Goal: Transaction & Acquisition: Subscribe to service/newsletter

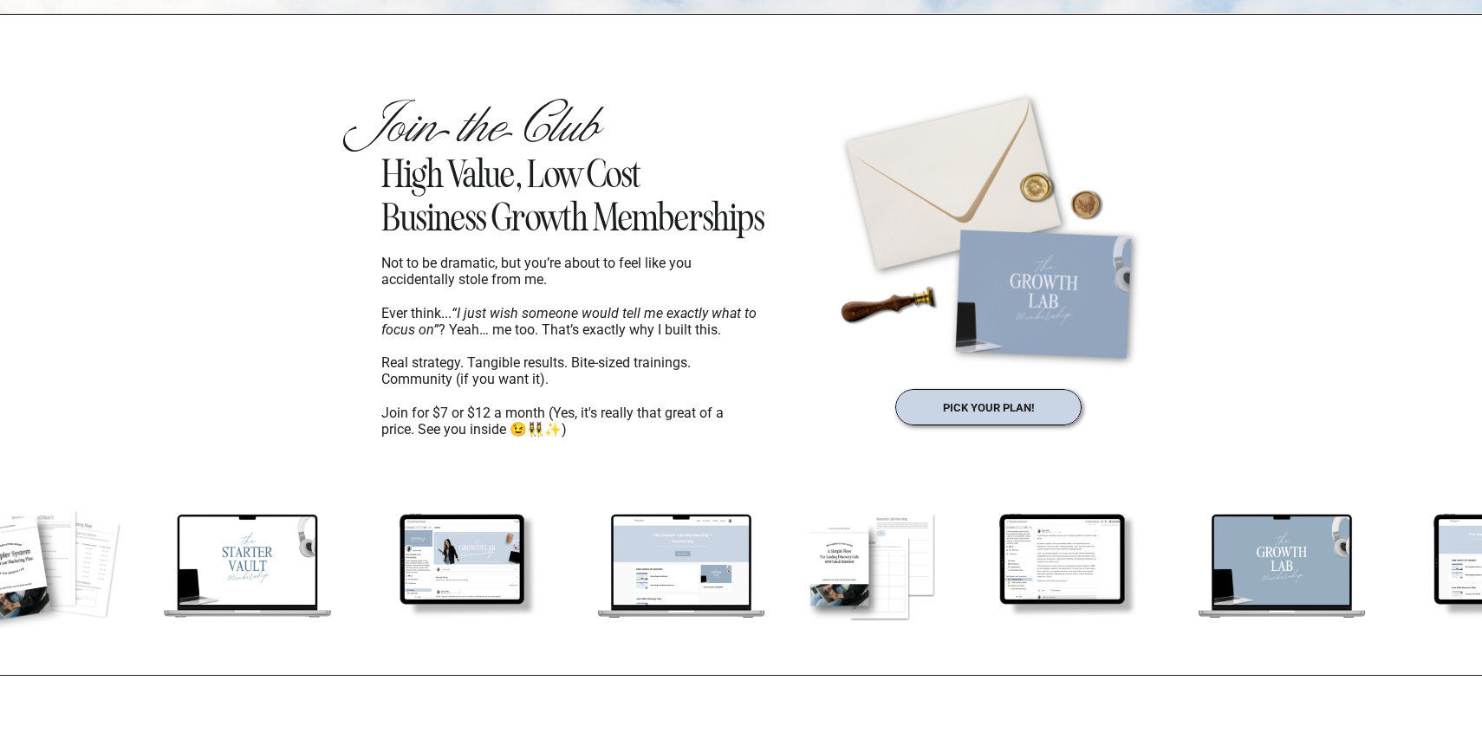
scroll to position [876, 0]
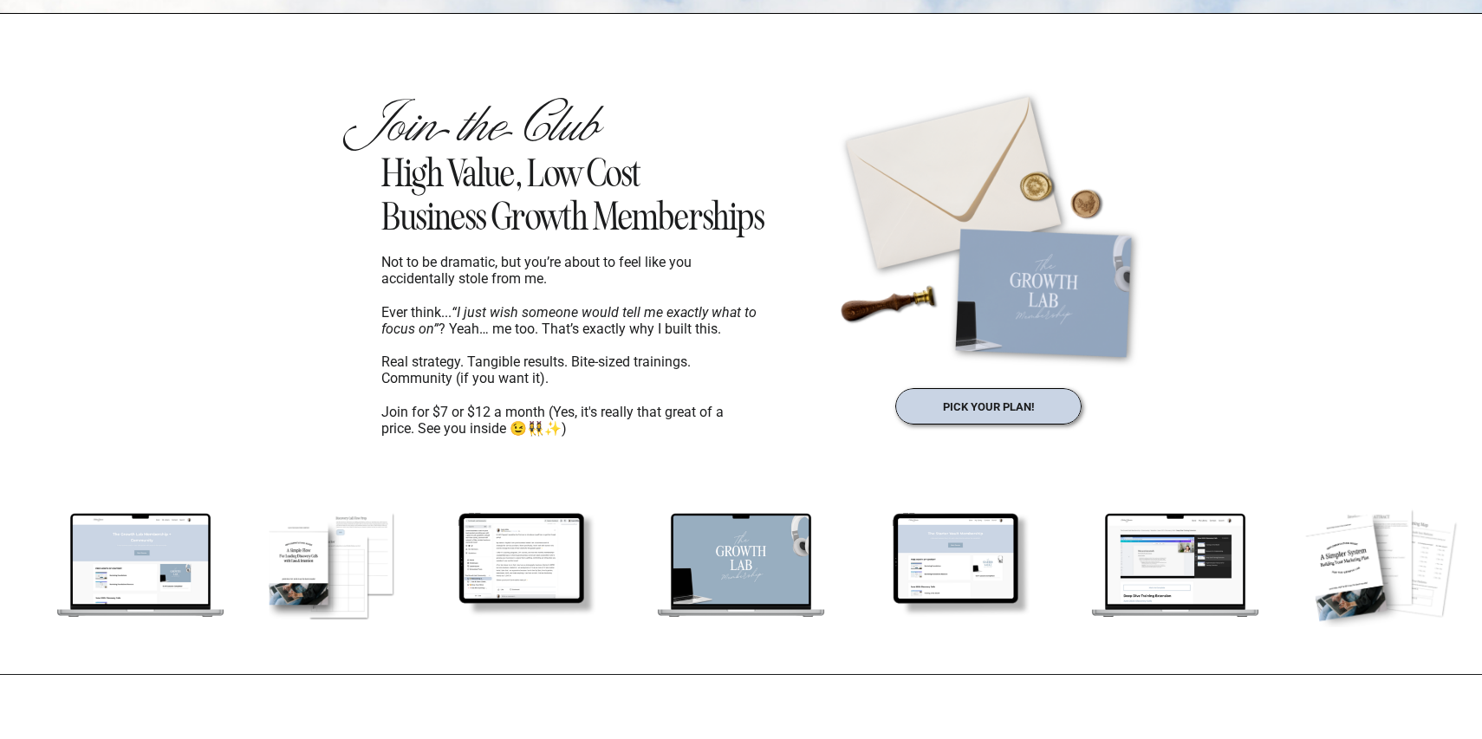
click at [930, 413] on div at bounding box center [989, 406] width 186 height 36
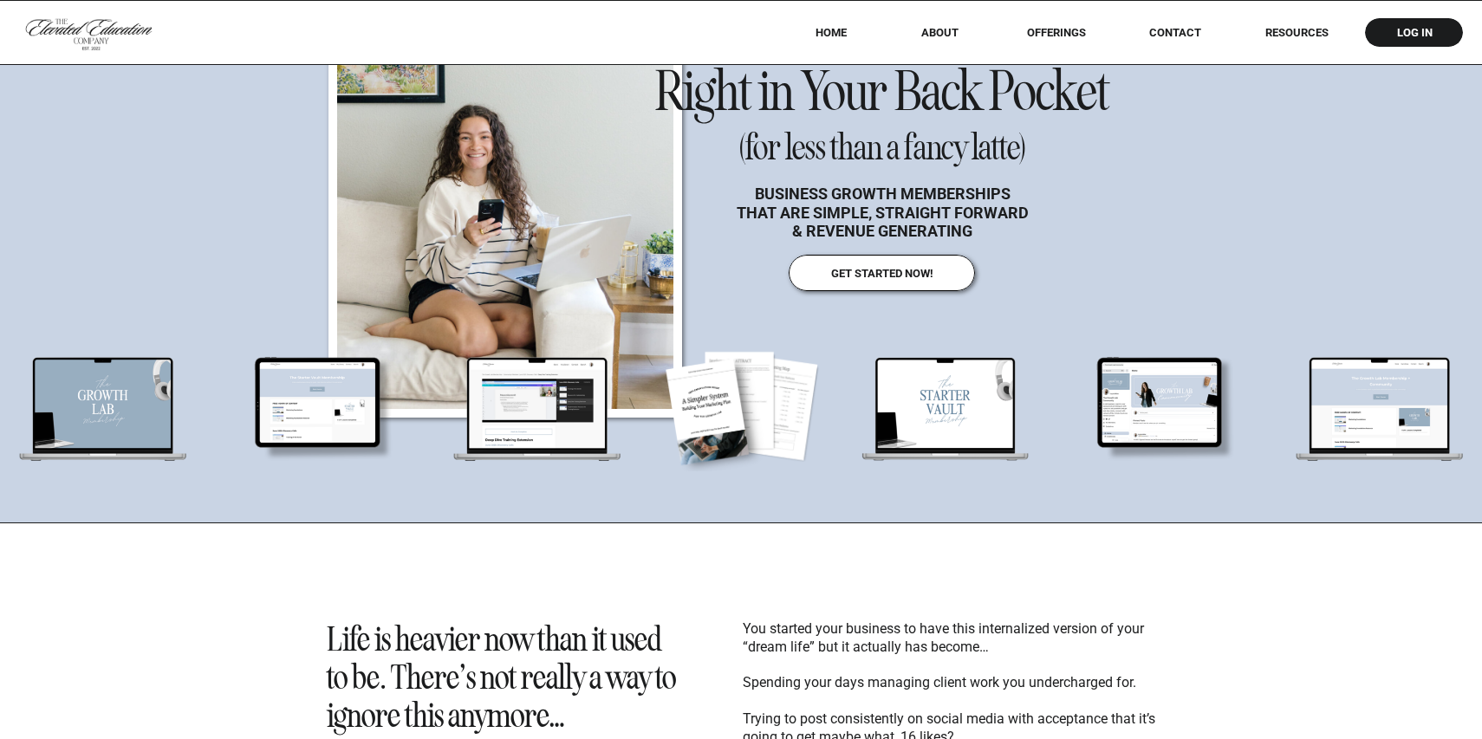
click at [915, 264] on div at bounding box center [882, 273] width 186 height 36
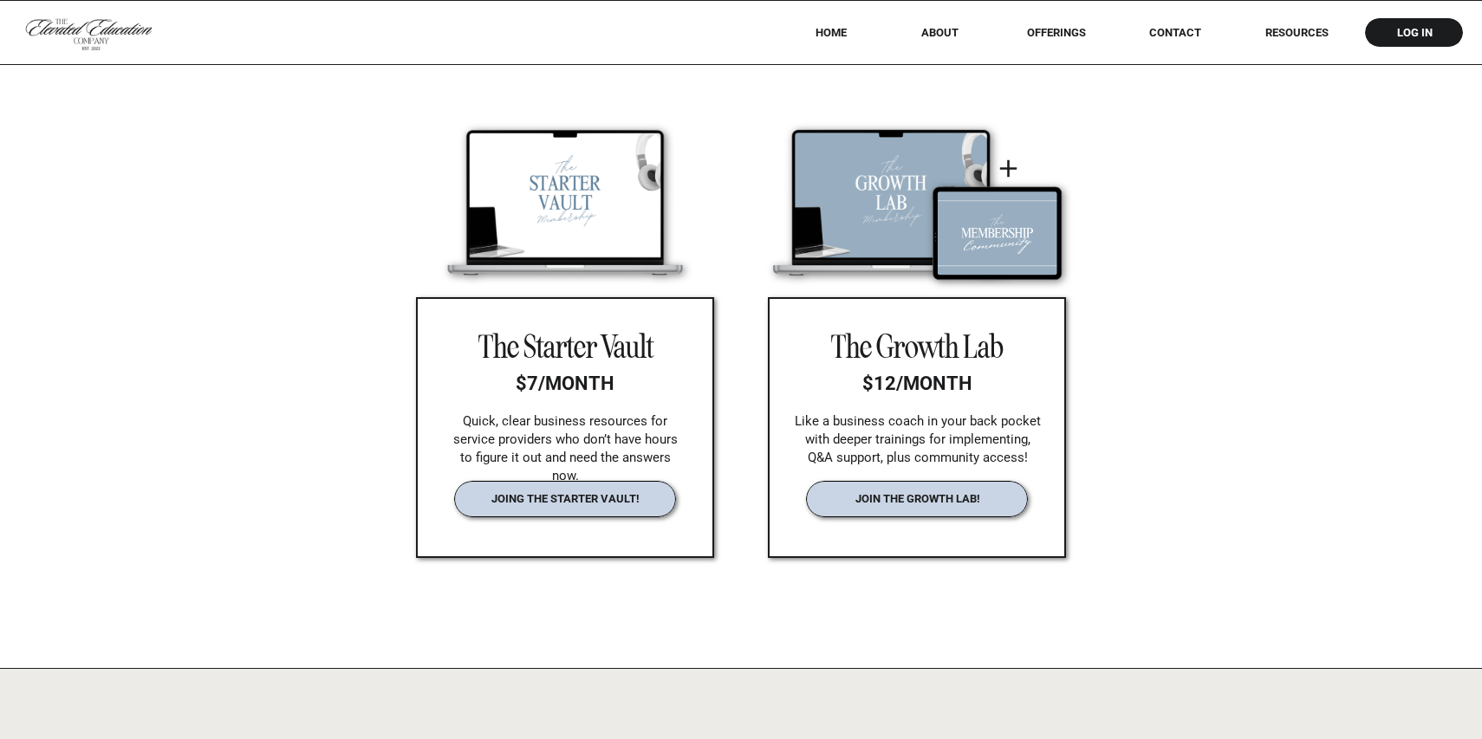
scroll to position [2414, 0]
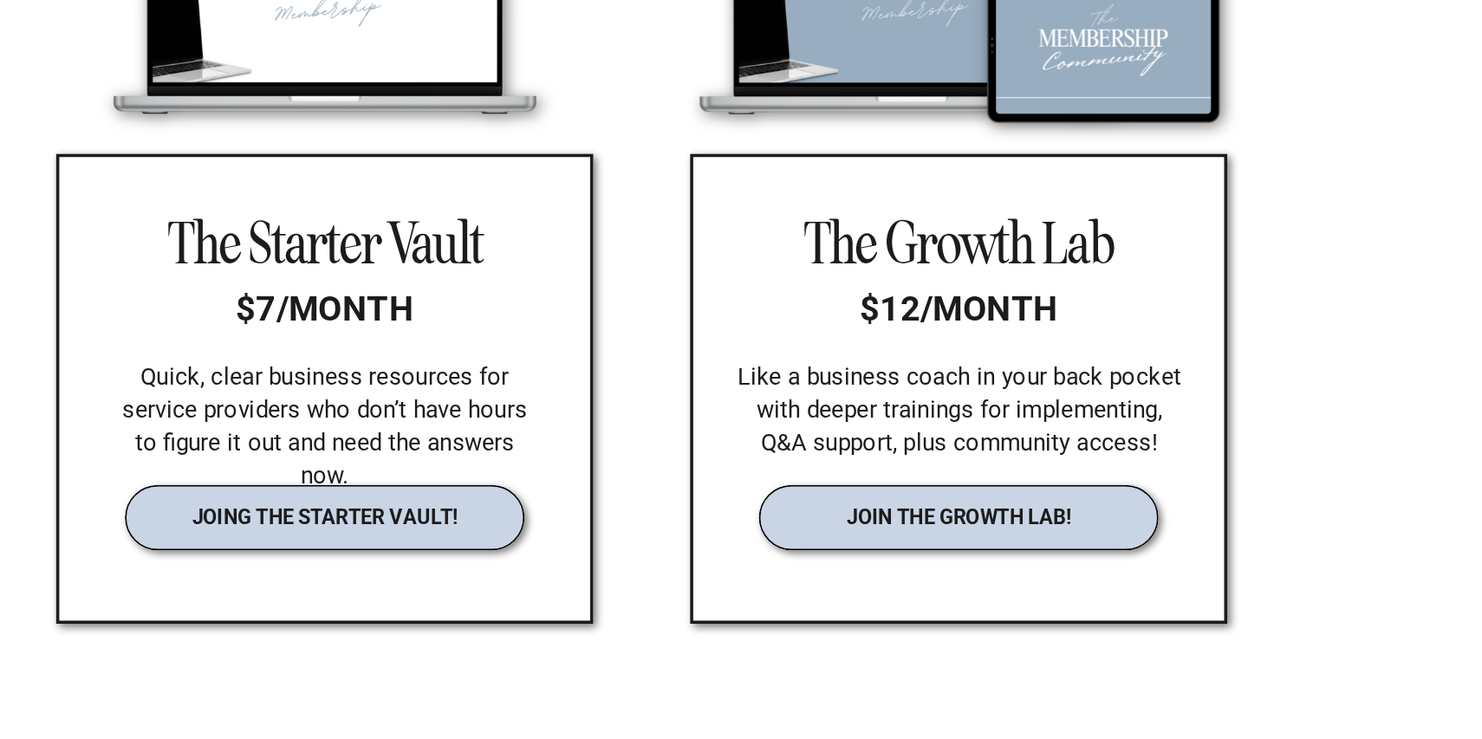
click at [839, 491] on nav "join the growth lab!" at bounding box center [917, 485] width 183 height 13
